Goal: Information Seeking & Learning: Learn about a topic

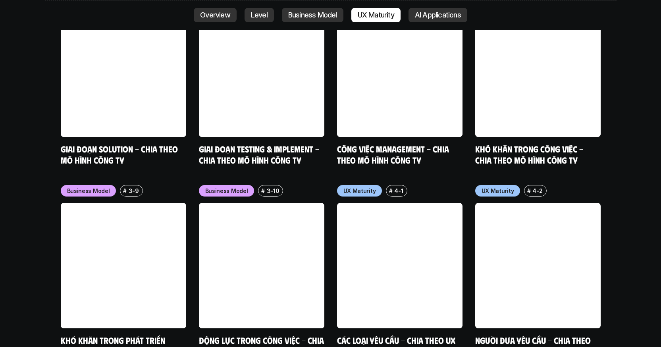
scroll to position [3559, 0]
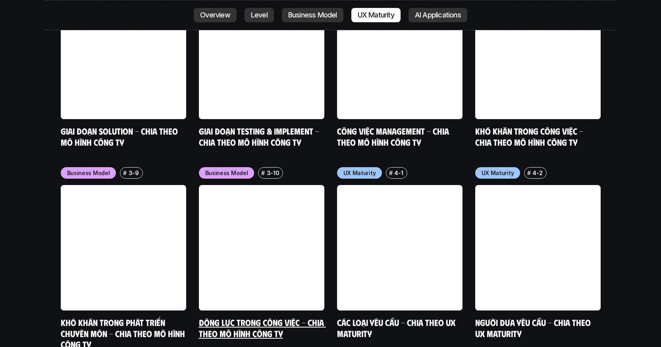
click at [296, 317] on link "Động lực trong công việc - Chia theo mô hình công ty" at bounding box center [262, 328] width 127 height 22
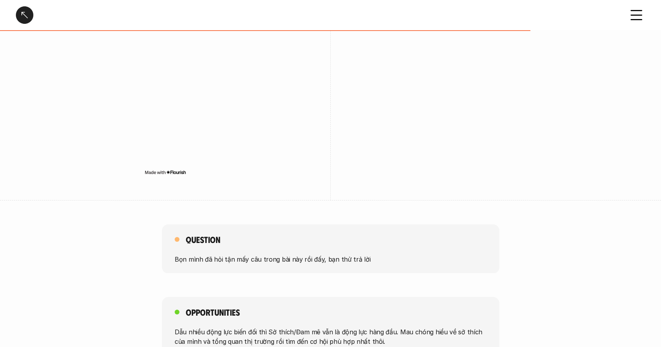
scroll to position [1069, 0]
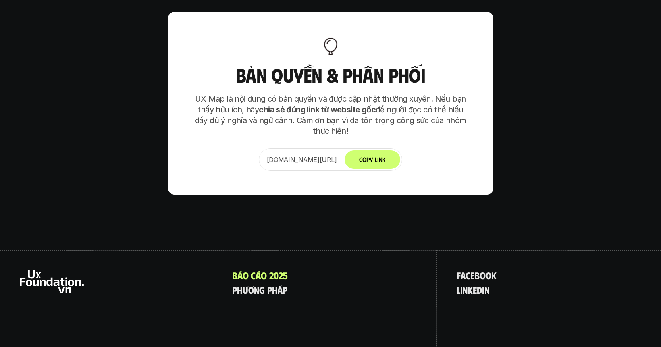
scroll to position [4966, 0]
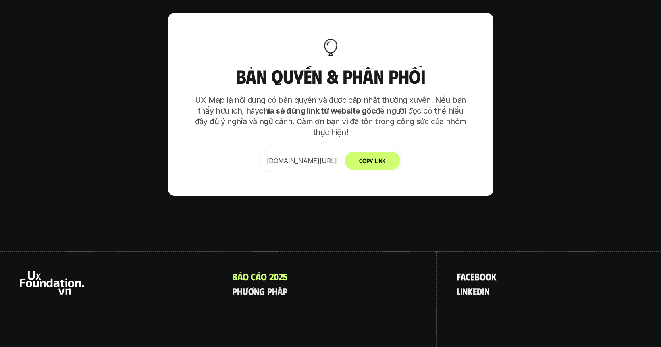
click at [481, 271] on p "f a c e b o o k" at bounding box center [476, 276] width 40 height 10
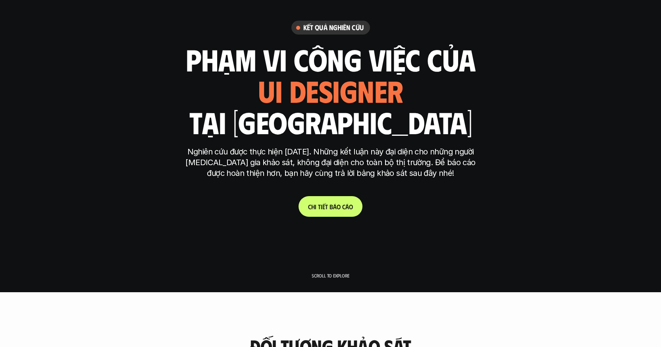
scroll to position [73, 0]
